Goal: Find specific page/section: Find specific page/section

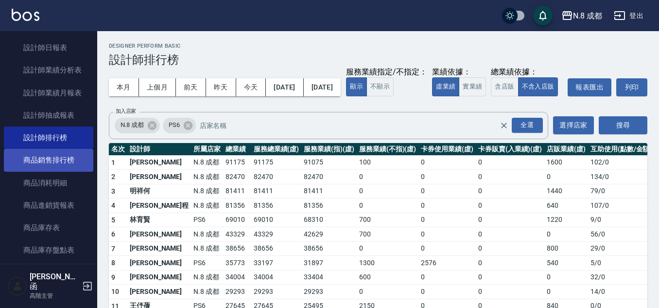
scroll to position [816, 0]
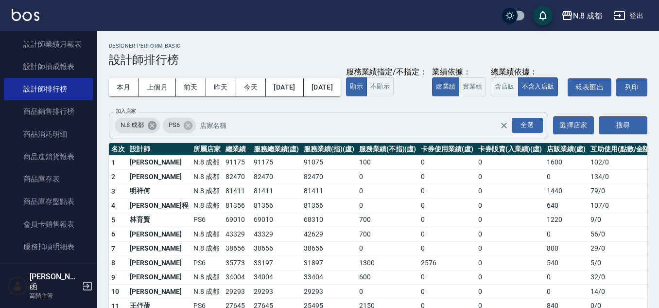
click at [149, 129] on icon at bounding box center [152, 124] width 9 height 9
click at [143, 129] on icon at bounding box center [140, 124] width 9 height 9
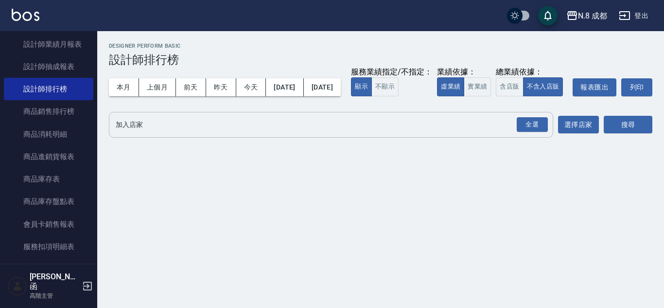
click at [154, 133] on input "加入店家" at bounding box center [323, 124] width 421 height 17
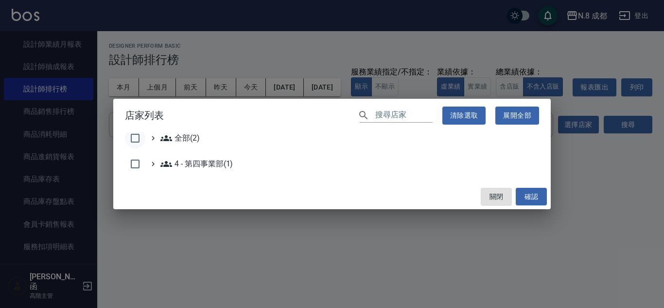
click at [136, 138] on input "checkbox" at bounding box center [135, 138] width 20 height 20
checkbox input "true"
click at [511, 191] on button "關閉" at bounding box center [496, 197] width 31 height 18
checkbox input "false"
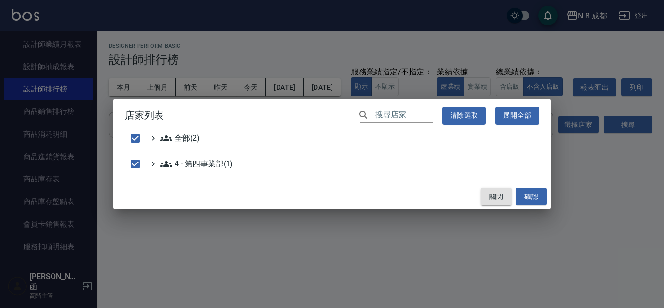
checkbox input "false"
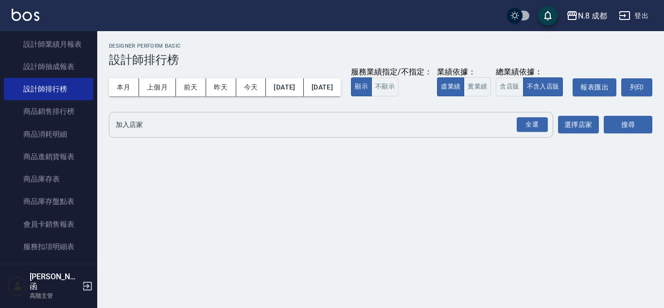
click at [234, 133] on input "加入店家" at bounding box center [323, 124] width 421 height 17
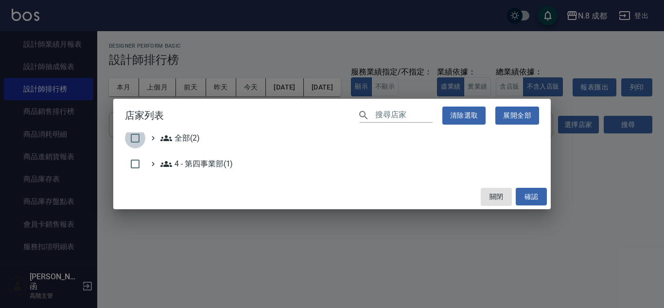
click at [138, 138] on input "checkbox" at bounding box center [135, 138] width 20 height 20
checkbox input "true"
click at [538, 201] on button "確認" at bounding box center [530, 197] width 31 height 18
checkbox input "false"
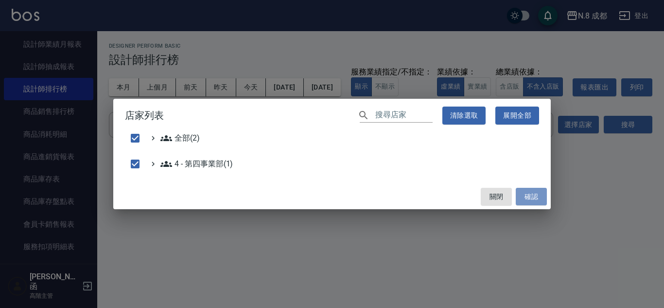
checkbox input "false"
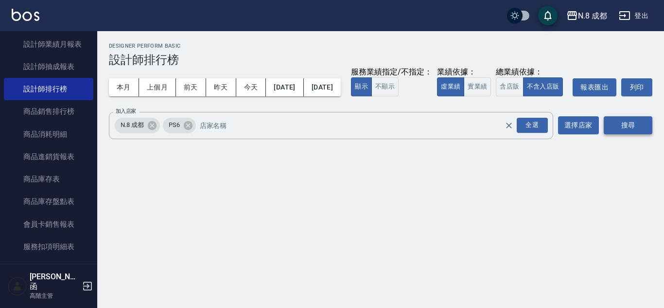
click at [614, 134] on button "搜尋" at bounding box center [627, 125] width 49 height 18
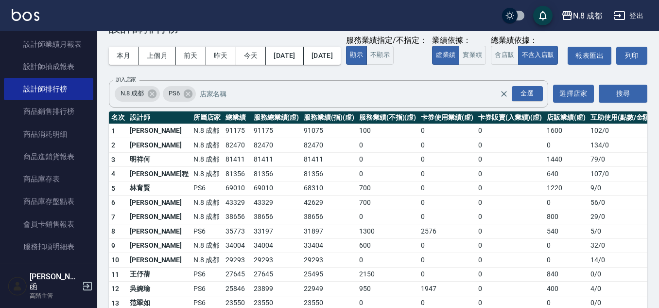
scroll to position [49, 0]
